Goal: Information Seeking & Learning: Learn about a topic

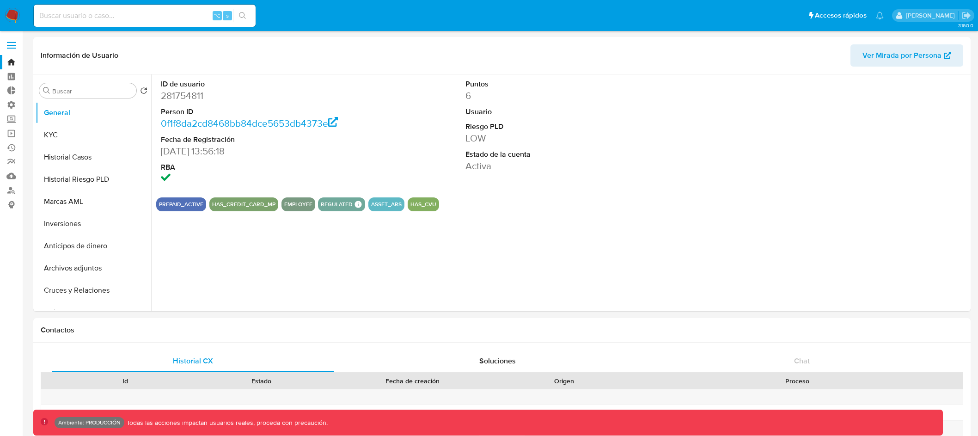
select select "10"
click at [13, 43] on span at bounding box center [11, 42] width 9 height 1
click at [0, 0] on input "checkbox" at bounding box center [0, 0] width 0 height 0
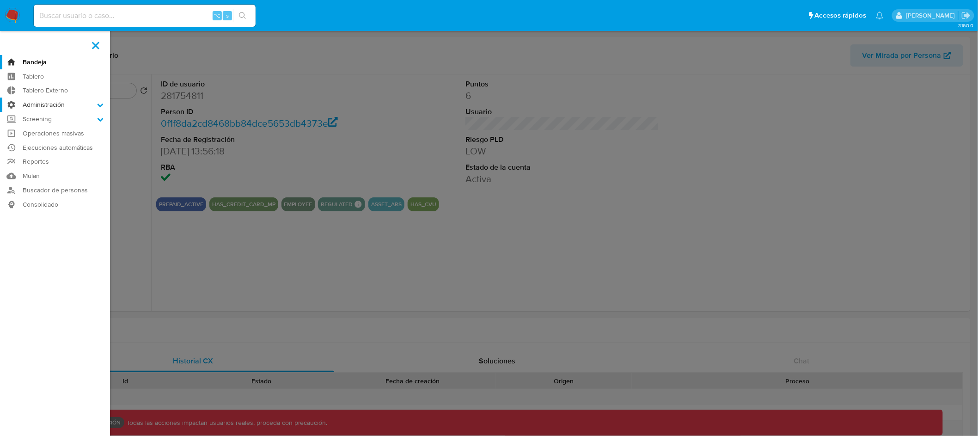
click at [95, 108] on label "Administración" at bounding box center [55, 105] width 110 height 14
click at [0, 0] on input "Administración" at bounding box center [0, 0] width 0 height 0
click at [49, 119] on link "Reglas" at bounding box center [55, 118] width 110 height 12
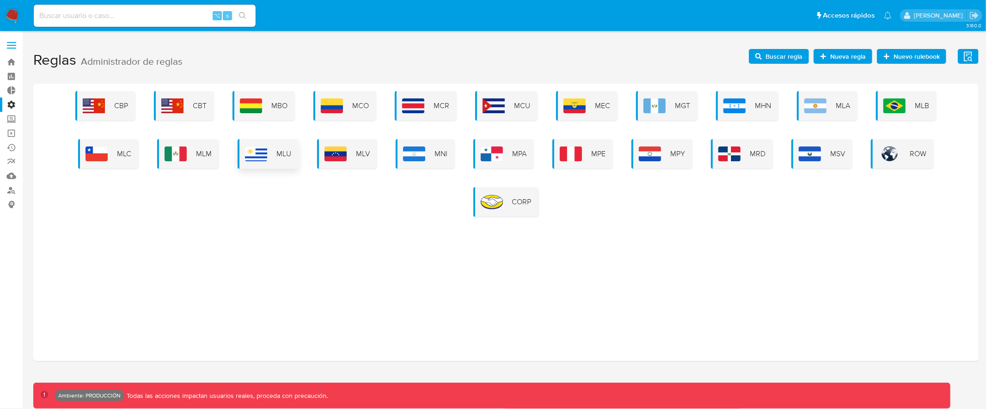
click at [829, 106] on div "MLA" at bounding box center [827, 106] width 61 height 30
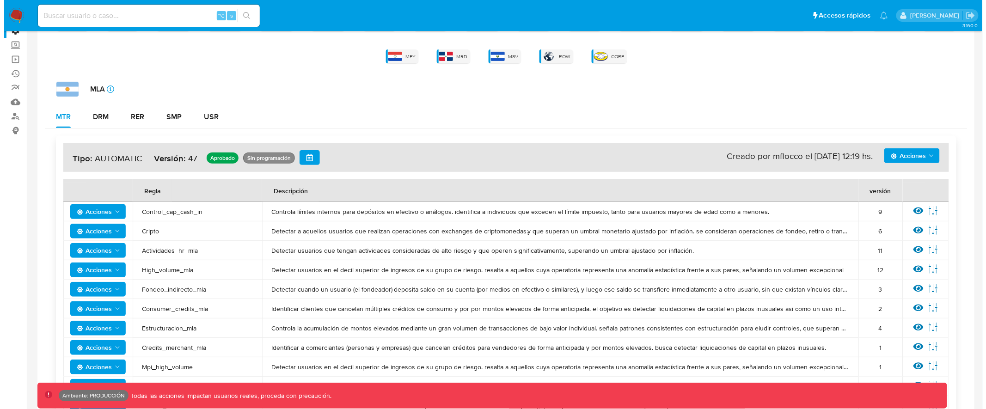
scroll to position [116, 0]
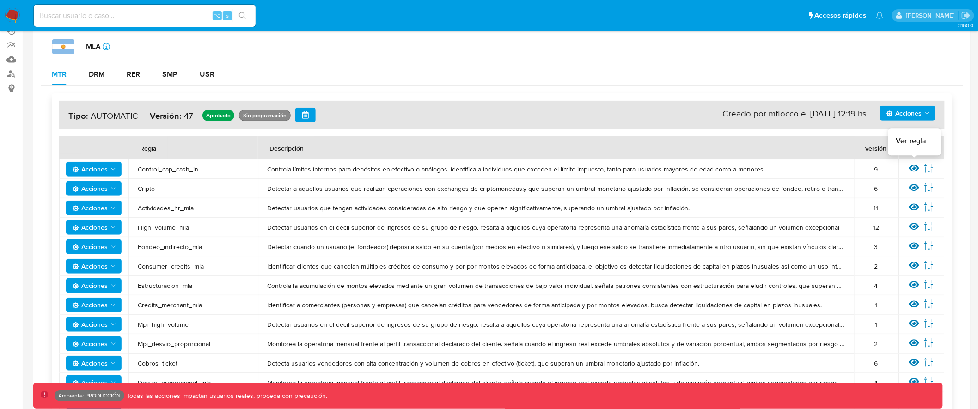
click at [915, 169] on icon at bounding box center [914, 168] width 10 height 7
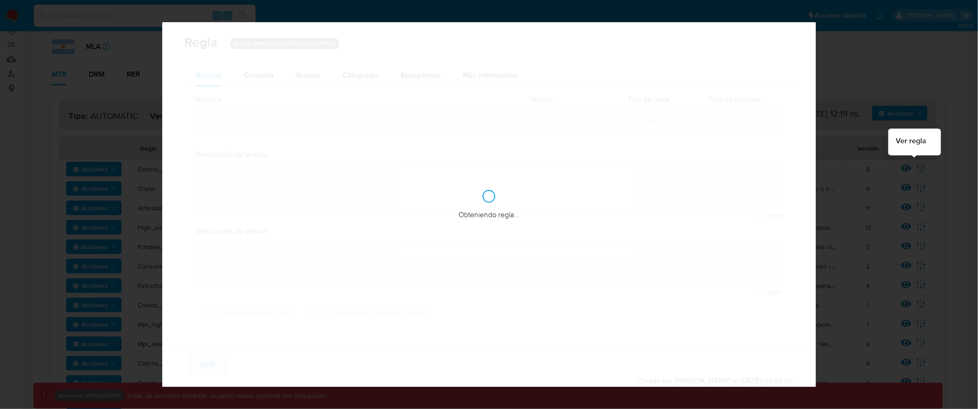
type input "Control_cap_cash_in"
type textarea "Controla límites internos para depósitos en efectivo o análogos. identifica a i…"
type textarea "Detectar usuarios de personas que se esten fondeando de manera elevada con efec…"
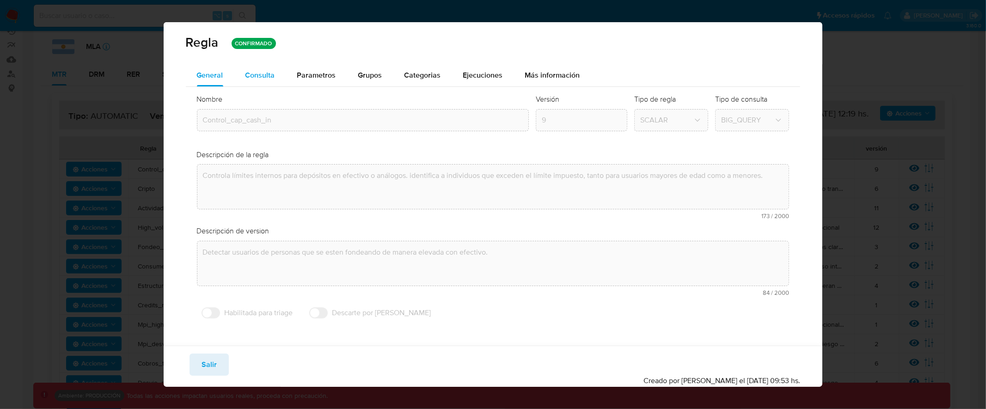
click at [271, 74] on span "Consulta" at bounding box center [260, 75] width 30 height 11
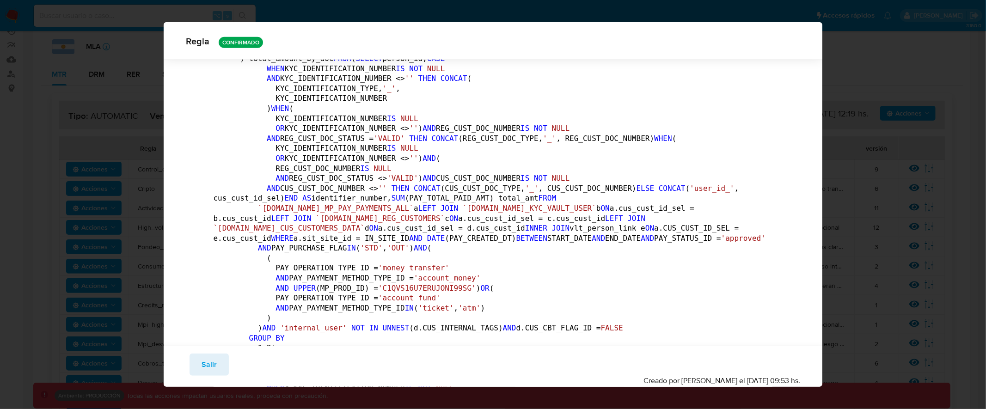
scroll to position [376, 0]
drag, startPoint x: 213, startPoint y: 126, endPoint x: 275, endPoint y: 126, distance: 62.4
click at [275, 126] on code "DECLARE IN_SITE_ID DEFAULT 'MLA' ; DECLARE START_DATE DEFAULT DATE_ADD ( DATE_T…" at bounding box center [494, 318] width 561 height 1171
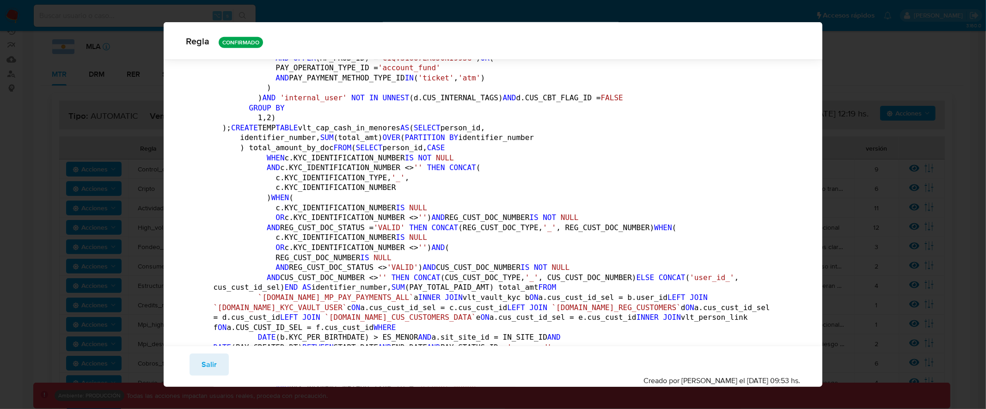
scroll to position [597, 0]
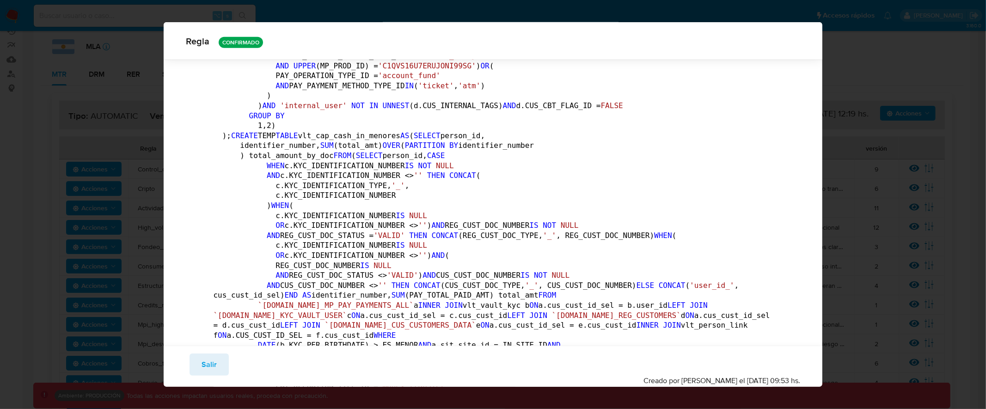
click at [107, 126] on div "[PERSON_NAME] CONFIRMADO General Consulta Parametros Evidencias Grupos Categori…" at bounding box center [493, 204] width 986 height 409
click at [207, 364] on span "Salir" at bounding box center [209, 364] width 15 height 20
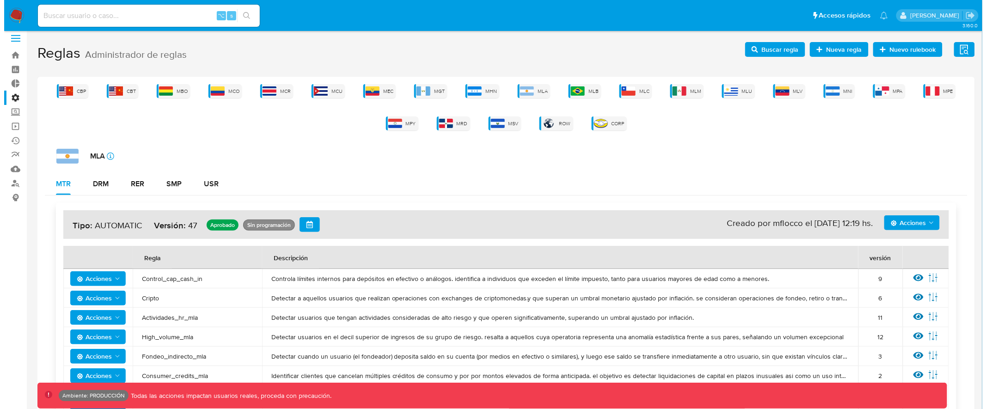
scroll to position [0, 0]
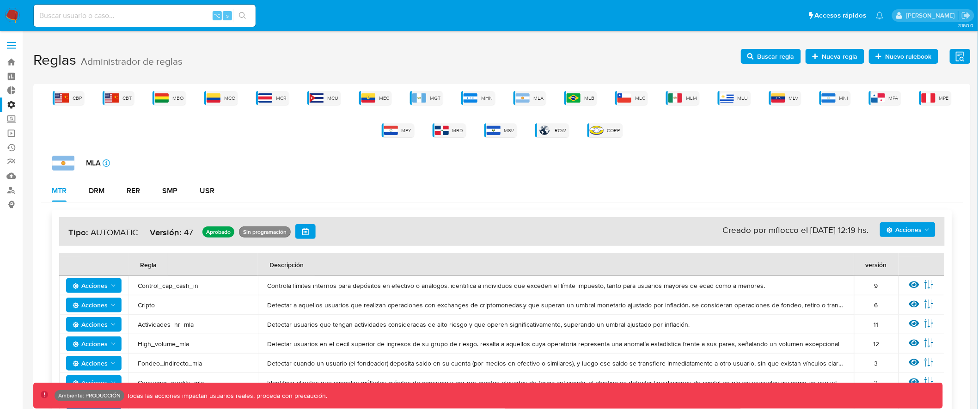
click at [12, 45] on span at bounding box center [11, 45] width 9 height 1
click at [0, 0] on input "checkbox" at bounding box center [0, 0] width 0 height 0
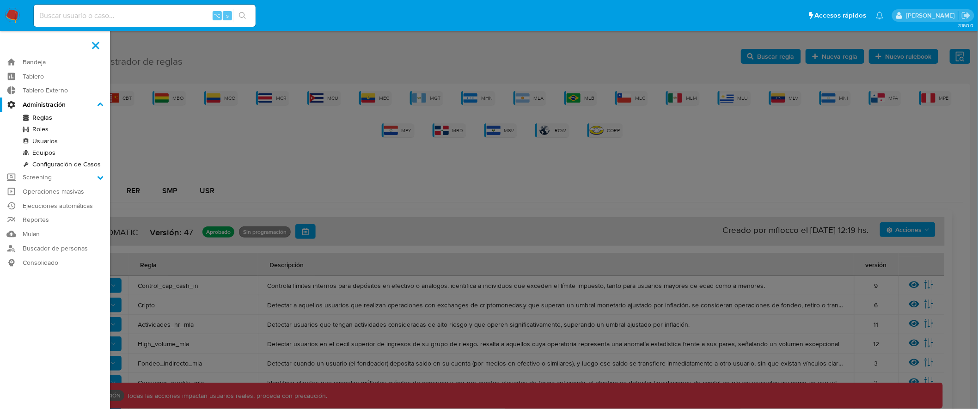
click at [247, 139] on label at bounding box center [489, 204] width 978 height 409
click at [0, 0] on input "checkbox" at bounding box center [0, 0] width 0 height 0
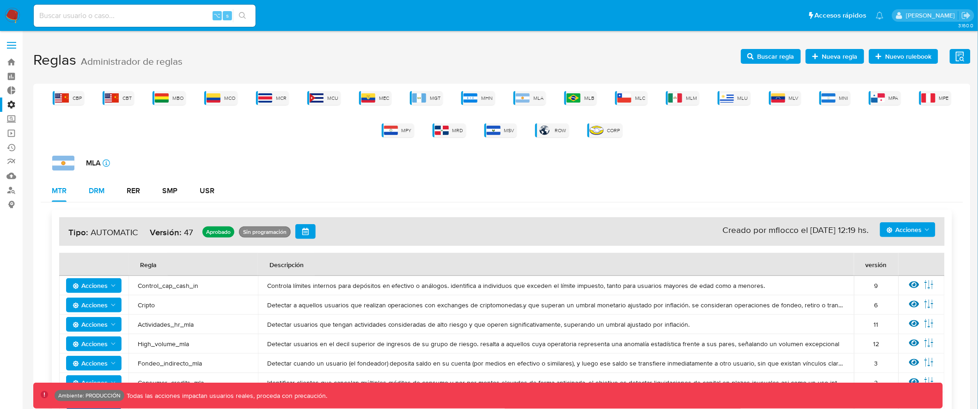
click at [87, 193] on button "DRM" at bounding box center [97, 191] width 38 height 22
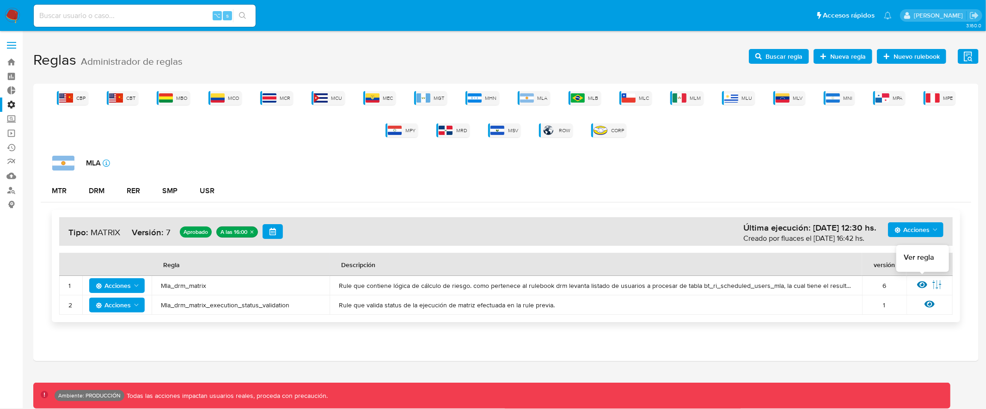
click at [922, 284] on icon at bounding box center [922, 284] width 10 height 7
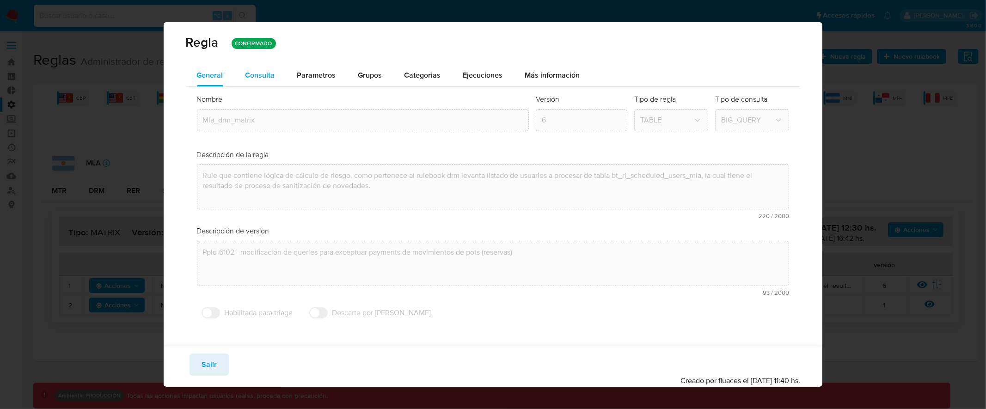
click at [248, 70] on span "Consulta" at bounding box center [260, 75] width 30 height 11
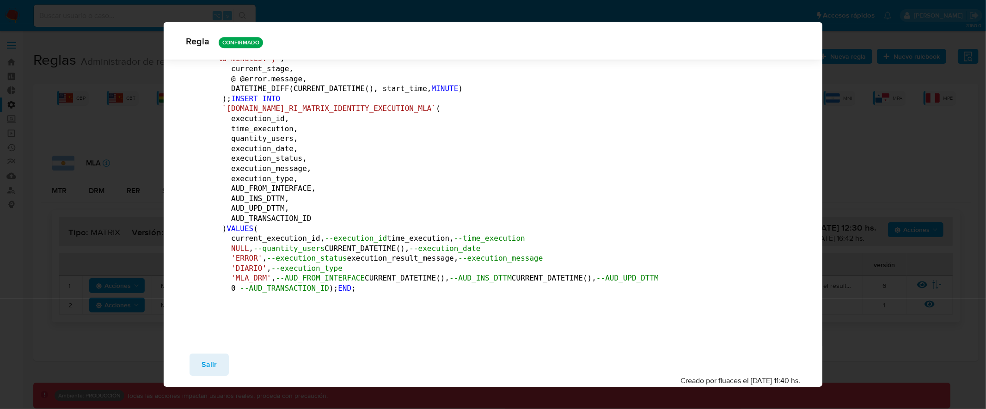
scroll to position [245504, 0]
click at [131, 120] on div "[PERSON_NAME] CONFIRMADO General Consulta Parametros Evidencias Grupos Categori…" at bounding box center [493, 204] width 986 height 409
click at [216, 370] on button "Salir" at bounding box center [208, 365] width 39 height 22
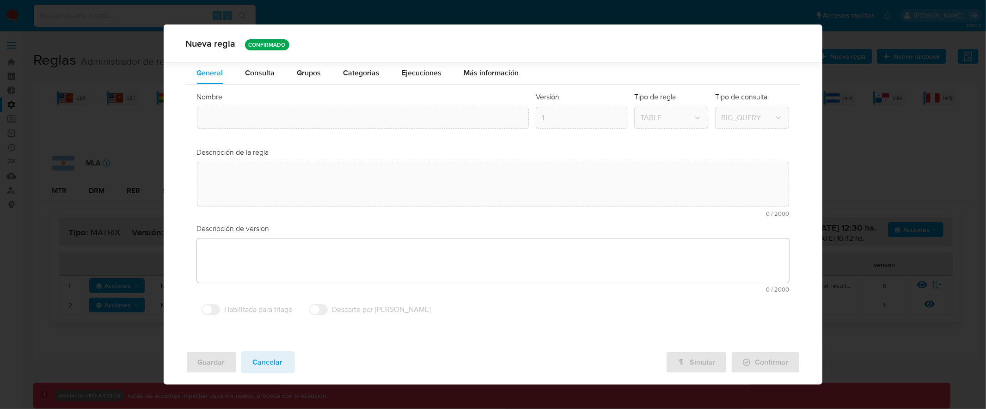
type input "Mla_drm_matrix"
type textarea "Rule que contiene lógica de cálculo de riesgo. como pertenece al rulebook drm l…"
type textarea "Ppld-6102 - modificación de queries para exceptuar payments de movimientos de p…"
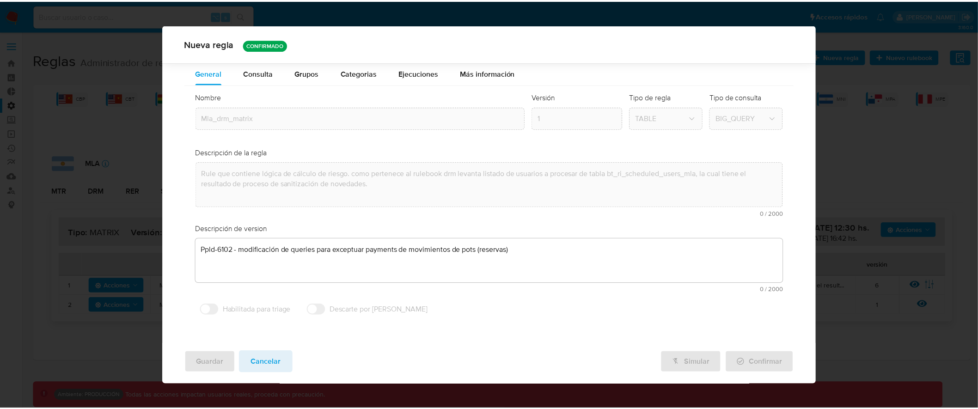
scroll to position [0, 0]
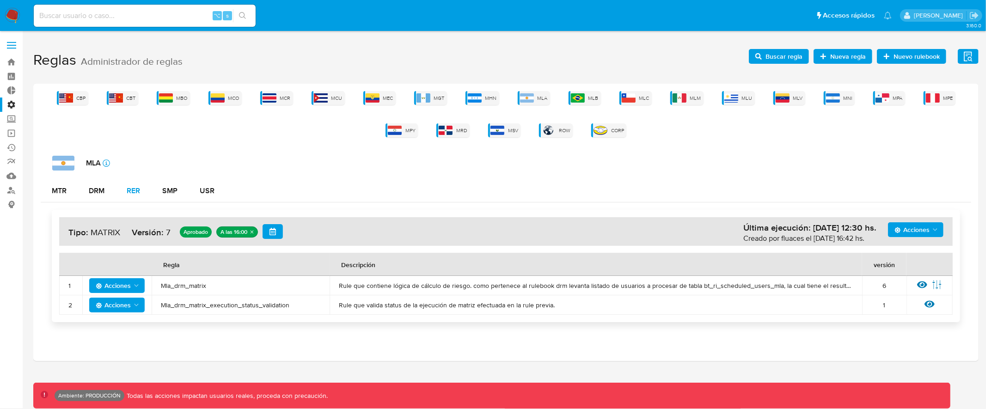
click at [139, 191] on div "RER" at bounding box center [133, 190] width 13 height 7
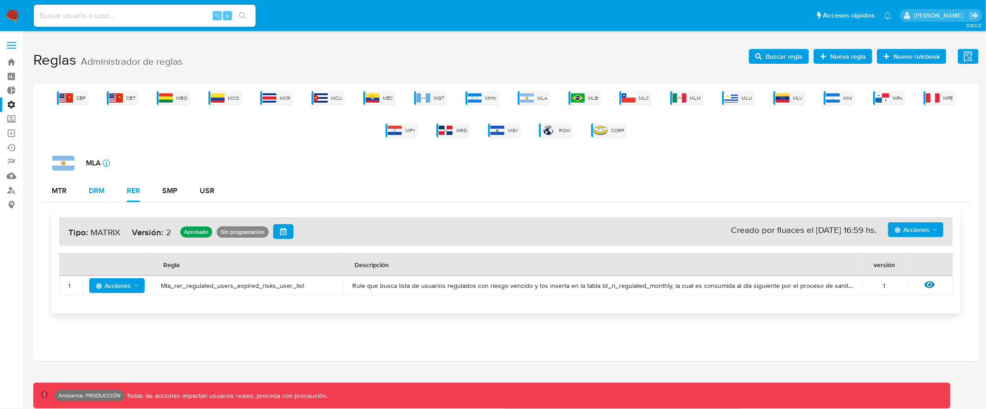
click at [106, 189] on button "DRM" at bounding box center [97, 191] width 38 height 22
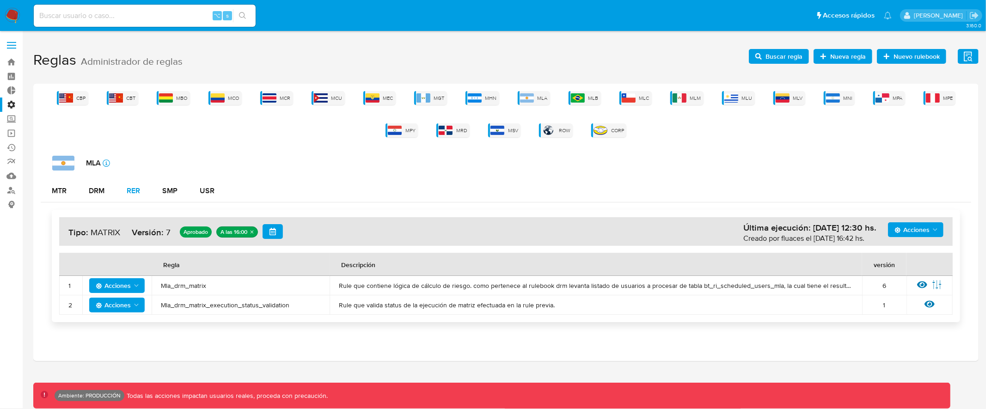
click at [138, 190] on div "RER" at bounding box center [133, 190] width 13 height 7
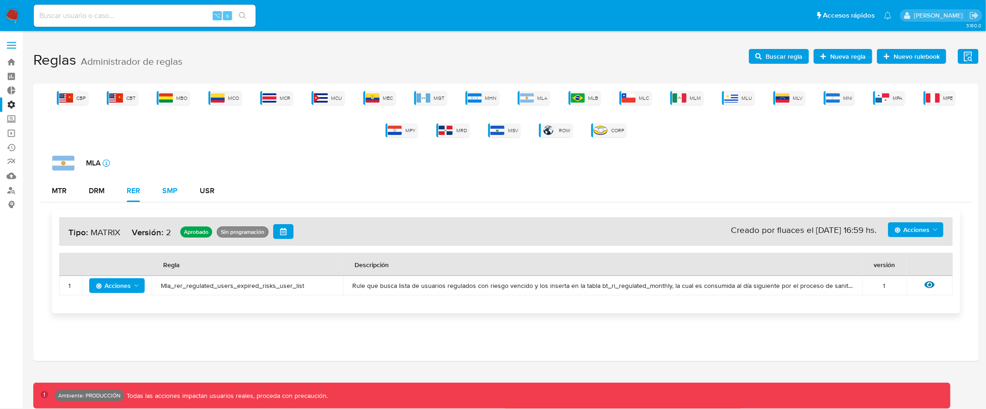
click at [169, 190] on div "SMP" at bounding box center [169, 190] width 15 height 7
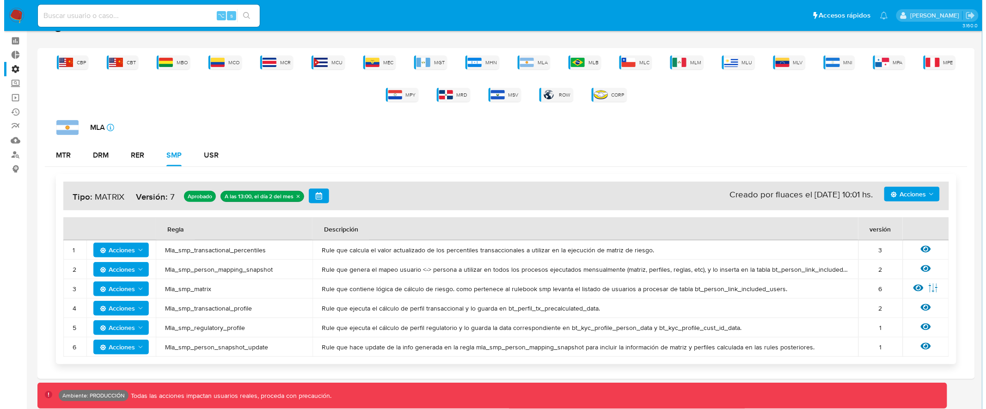
scroll to position [44, 0]
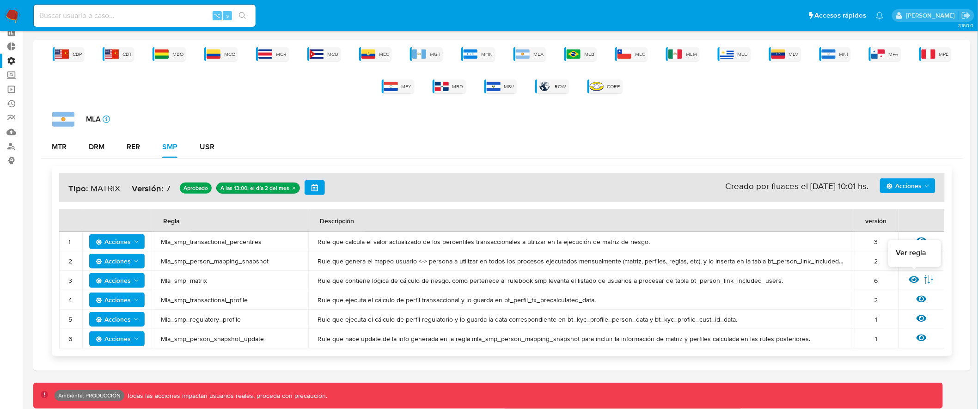
click at [917, 281] on icon at bounding box center [914, 279] width 10 height 7
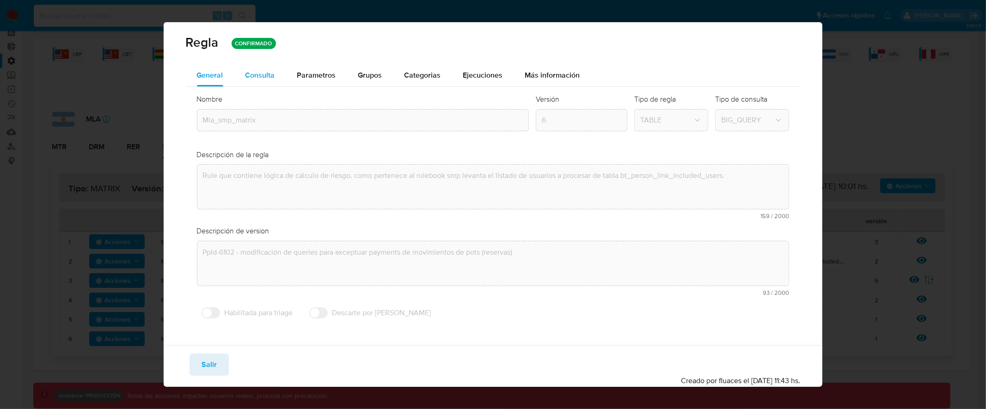
click at [259, 75] on span "Consulta" at bounding box center [260, 75] width 30 height 11
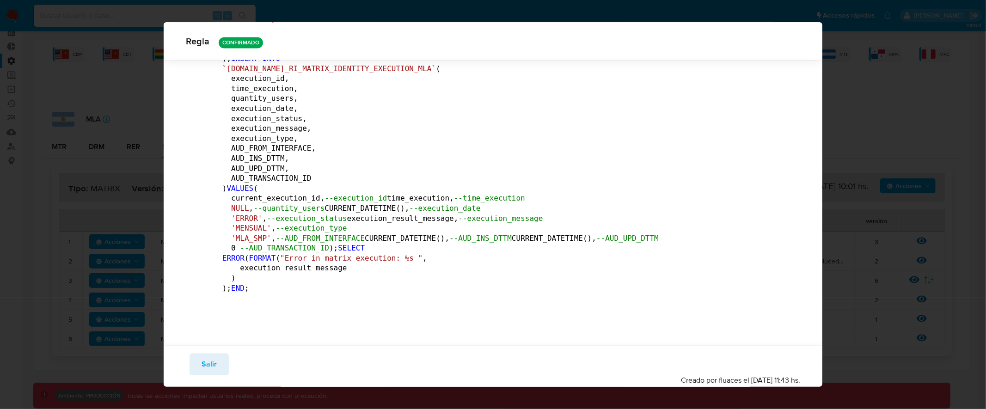
scroll to position [244553, 0]
click at [211, 369] on span "Salir" at bounding box center [209, 364] width 15 height 20
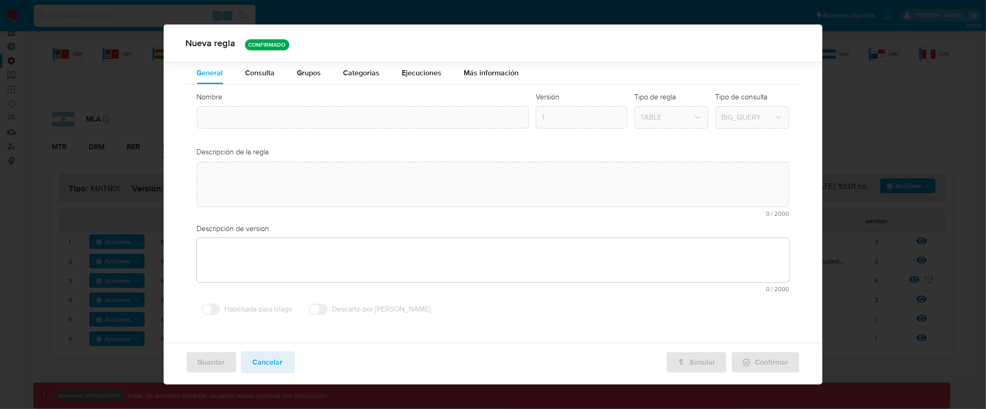
type input "Mla_smp_matrix"
type textarea "Rule que contiene lógica de cálculo de riesgo. como pertenece al rulebook smp l…"
type textarea "Ppld-6102 - modificación de queries para exceptuar payments de movimientos de p…"
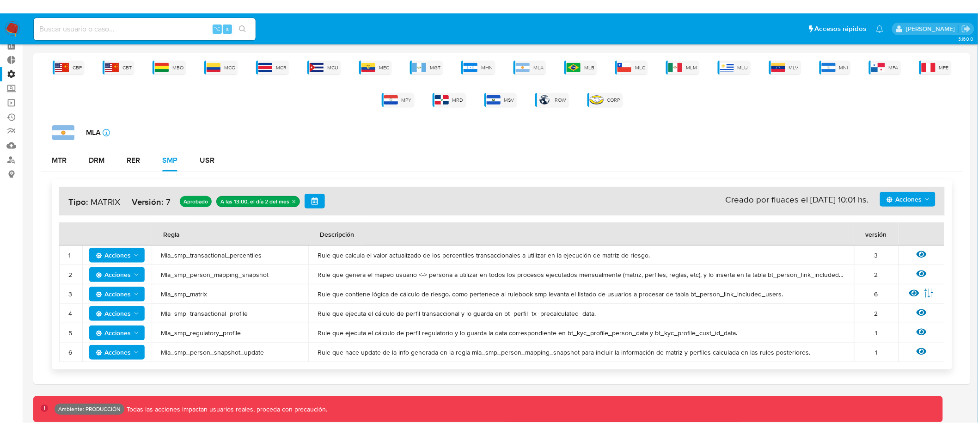
scroll to position [17, 0]
